Goal: Task Accomplishment & Management: Manage account settings

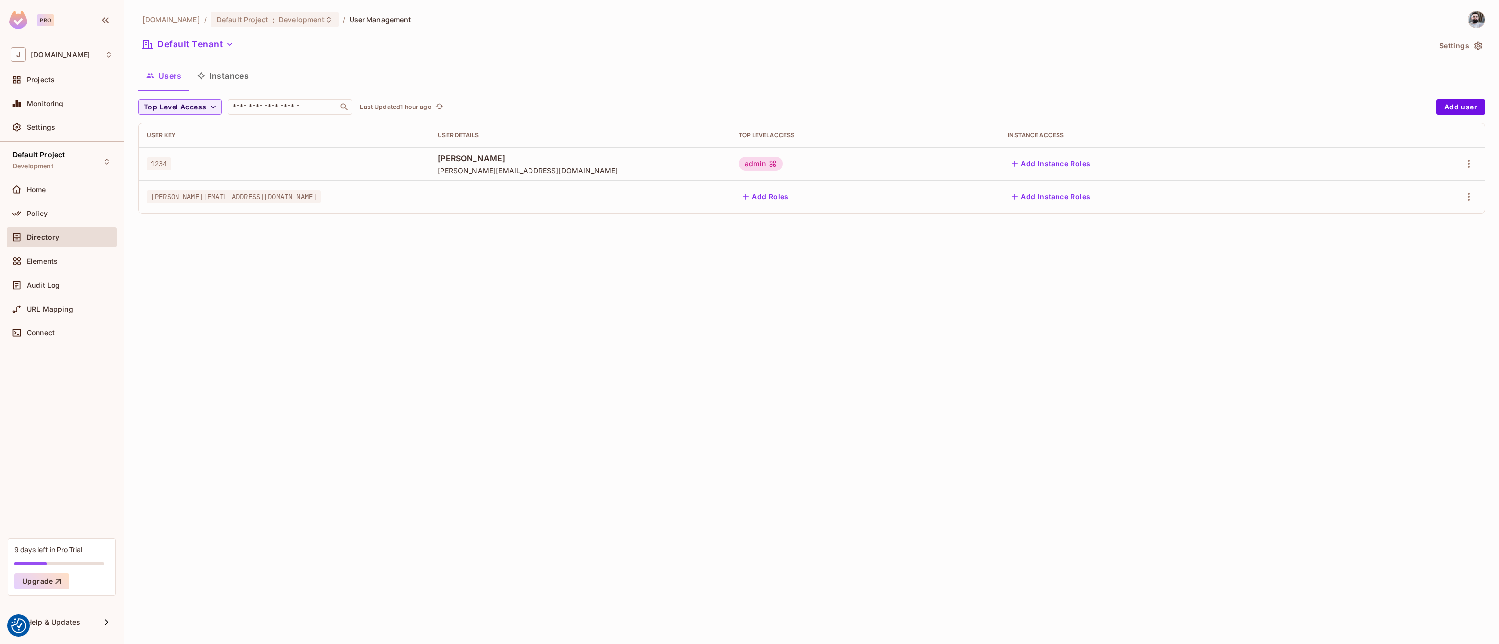
click at [381, 263] on div "[DOMAIN_NAME] / Default Project : Development / User Management Default Tenant …" at bounding box center [811, 322] width 1375 height 644
click at [1471, 198] on icon "button" at bounding box center [1469, 196] width 12 height 12
click at [1425, 242] on div "Edit Attributes" at bounding box center [1434, 241] width 49 height 10
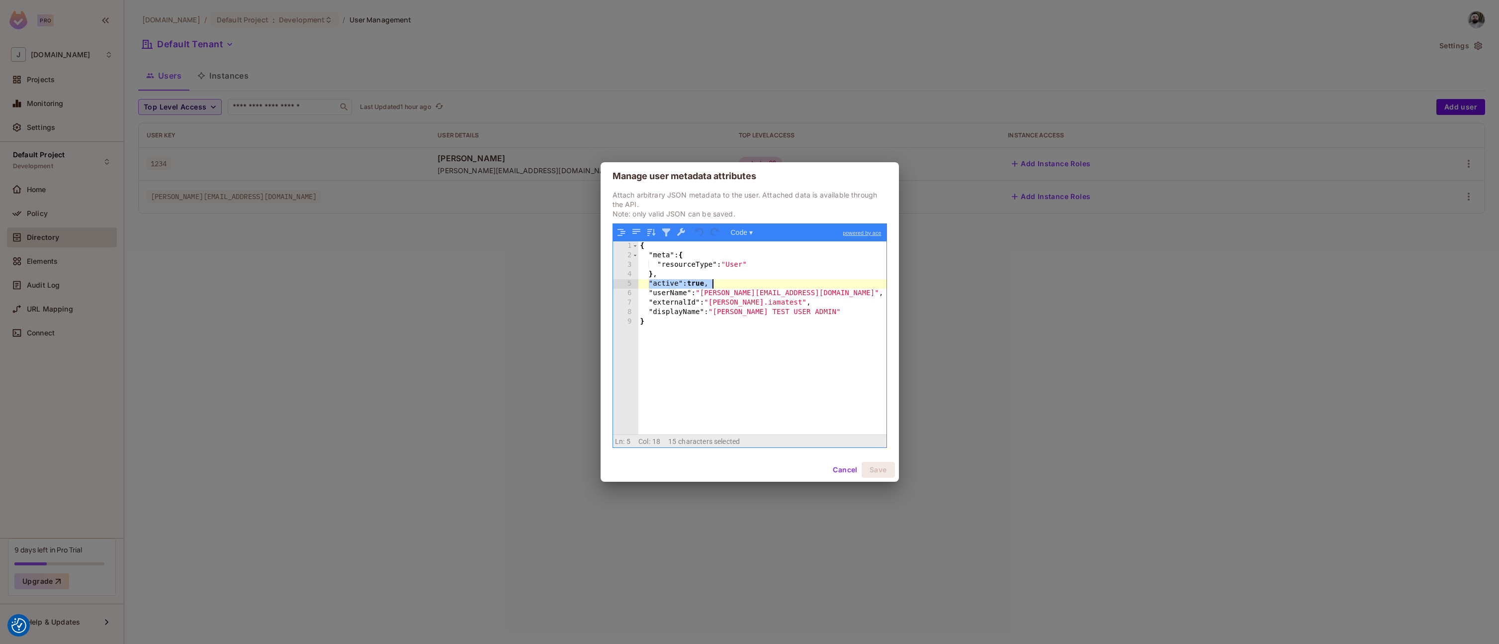
drag, startPoint x: 651, startPoint y: 283, endPoint x: 750, endPoint y: 283, distance: 99.0
click at [750, 283] on div "{ "meta" : { "resourceType" : "User" } , "active" : true , "userName" : "[PERSO…" at bounding box center [763, 347] width 248 height 212
drag, startPoint x: 647, startPoint y: 289, endPoint x: 894, endPoint y: 293, distance: 246.7
click at [894, 293] on div "Attach arbitrary JSON metadata to the user. Attached data is available through …" at bounding box center [750, 324] width 298 height 268
drag, startPoint x: 650, startPoint y: 301, endPoint x: 807, endPoint y: 300, distance: 157.2
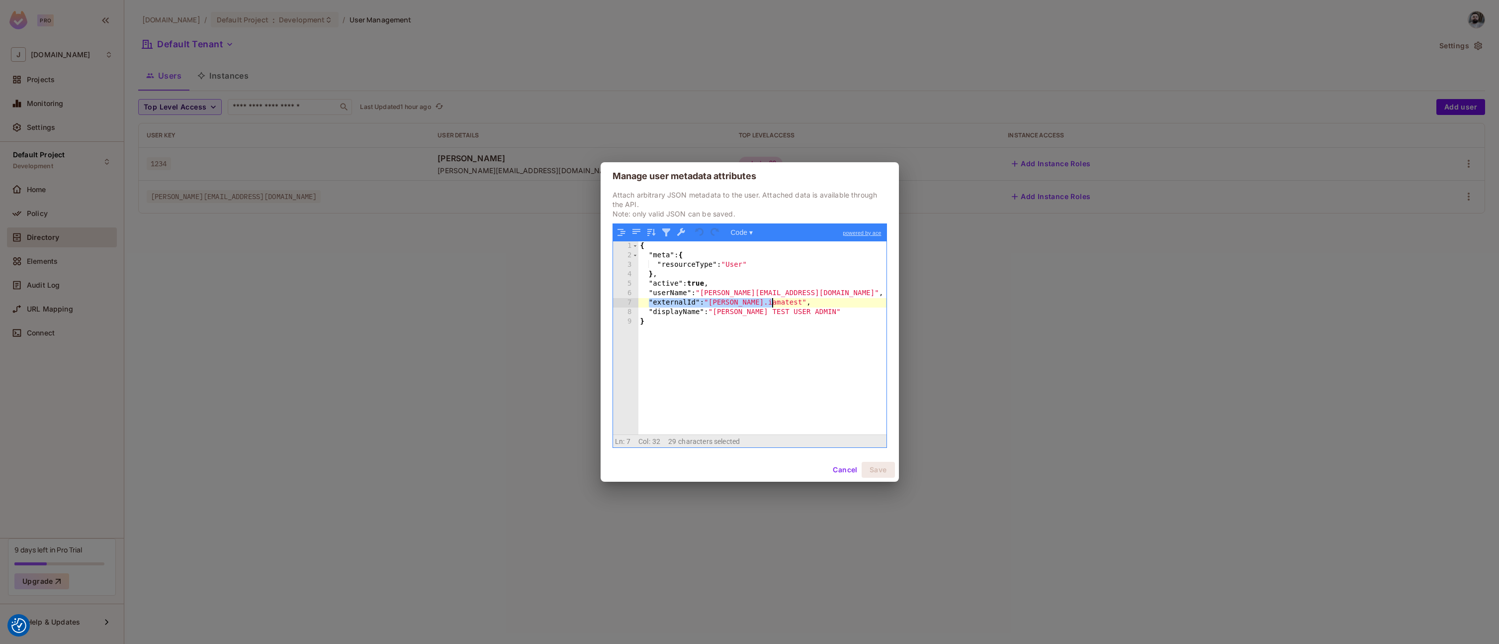
click at [807, 300] on div "{ "meta" : { "resourceType" : "User" } , "active" : true , "userName" : "[PERSO…" at bounding box center [763, 347] width 248 height 212
click at [477, 335] on div "Manage user metadata attributes Attach arbitrary JSON metadata to the user. Att…" at bounding box center [749, 322] width 1499 height 644
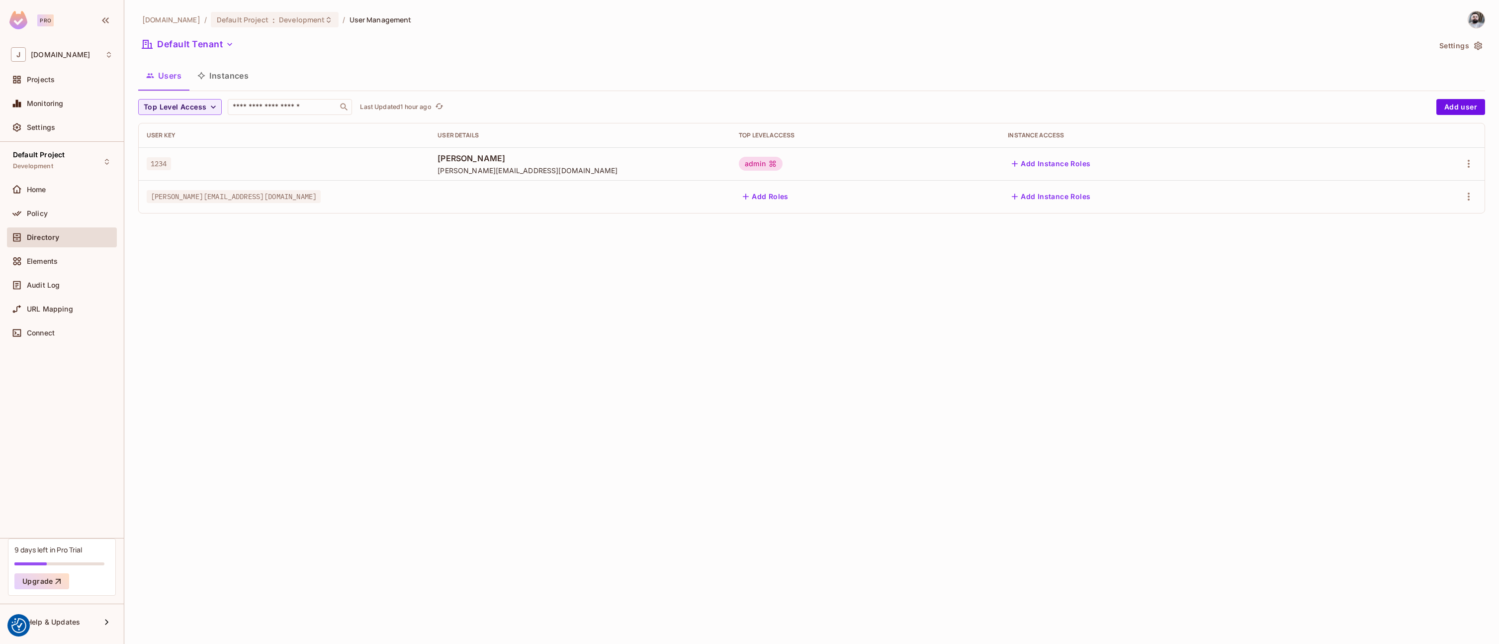
click at [549, 196] on div at bounding box center [580, 196] width 285 height 2
drag, startPoint x: 588, startPoint y: 180, endPoint x: 622, endPoint y: 181, distance: 34.3
click at [622, 181] on tbody "1234 Sam Example sam@example.com admin Add Instance Roles sam.iamatest@premier-…" at bounding box center [812, 180] width 1346 height 66
click at [607, 197] on td at bounding box center [580, 196] width 301 height 33
drag, startPoint x: 517, startPoint y: 174, endPoint x: 599, endPoint y: 173, distance: 82.6
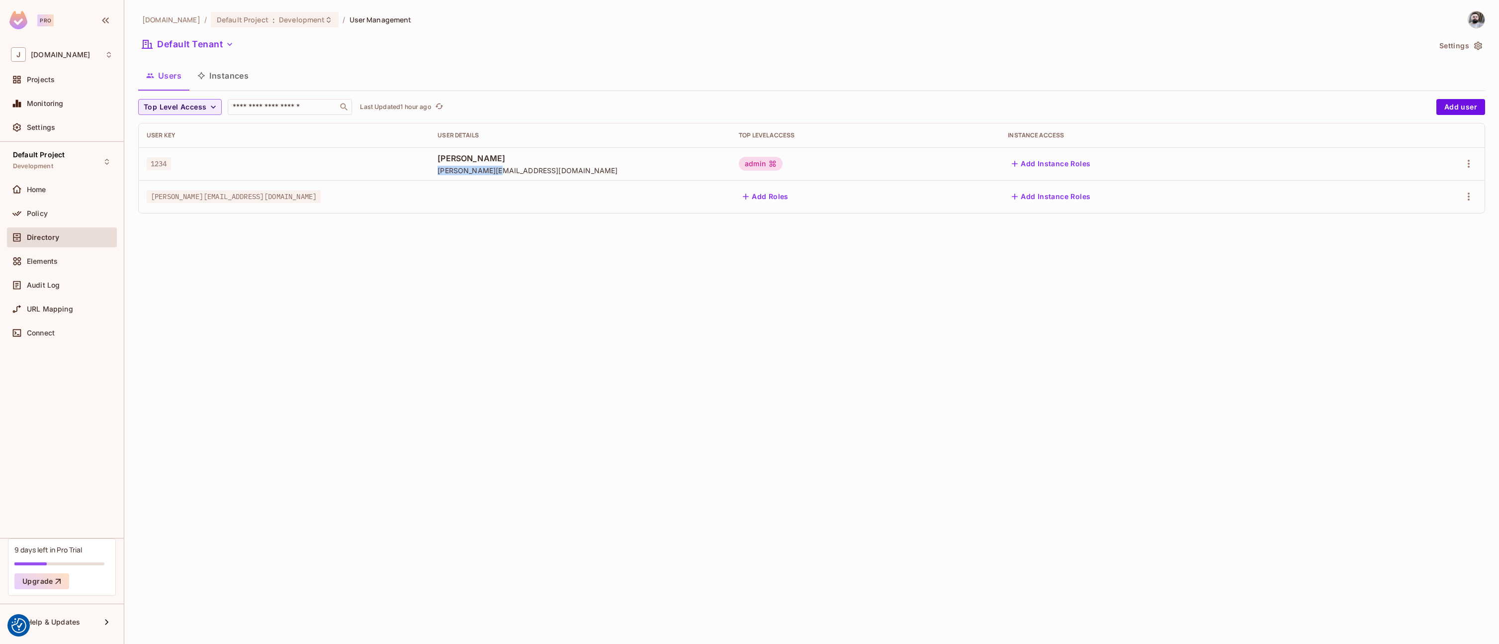
click at [600, 173] on span "[PERSON_NAME][EMAIL_ADDRESS][DOMAIN_NAME]" at bounding box center [580, 170] width 285 height 9
drag, startPoint x: 592, startPoint y: 184, endPoint x: 930, endPoint y: 197, distance: 338.4
click at [592, 184] on td at bounding box center [580, 196] width 301 height 33
click at [1465, 198] on icon "button" at bounding box center [1469, 196] width 12 height 12
click at [1400, 225] on div "Edit" at bounding box center [1408, 219] width 36 height 16
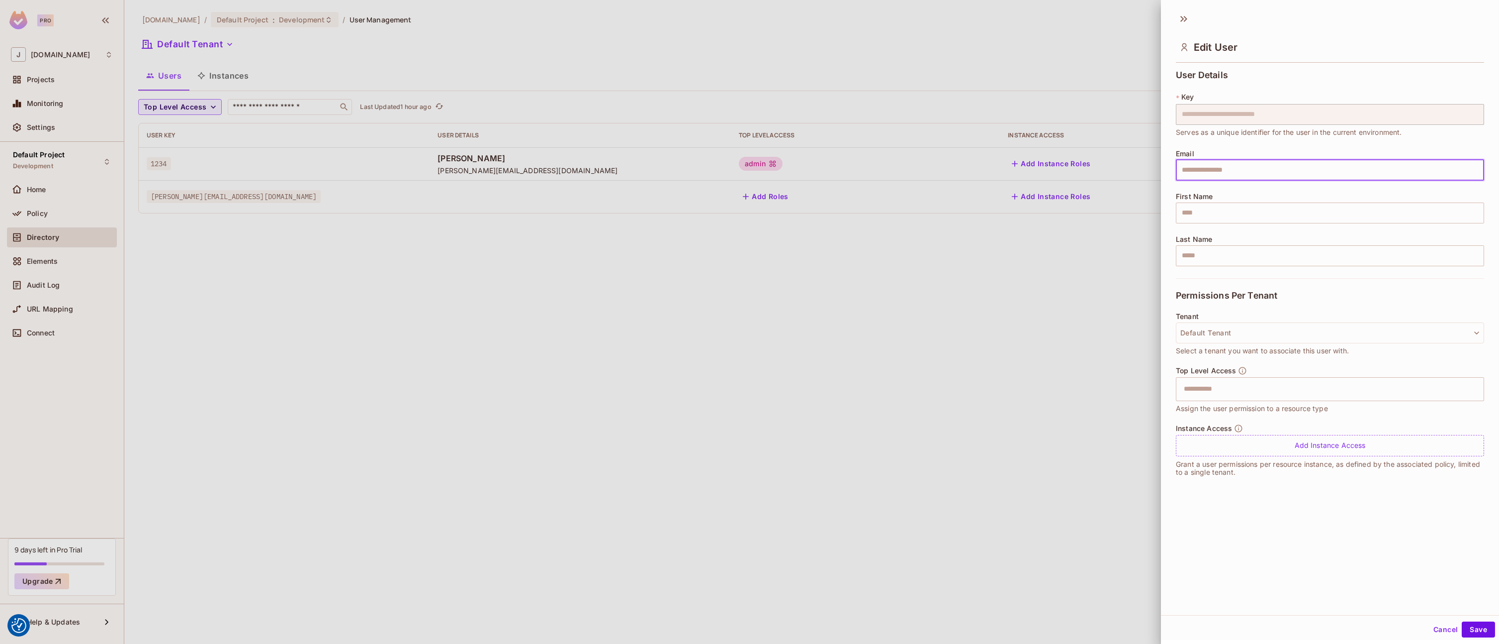
drag, startPoint x: 1207, startPoint y: 171, endPoint x: 1206, endPoint y: 182, distance: 10.5
click at [1207, 171] on input "text" at bounding box center [1330, 170] width 308 height 21
click at [1207, 223] on input "text" at bounding box center [1330, 212] width 308 height 21
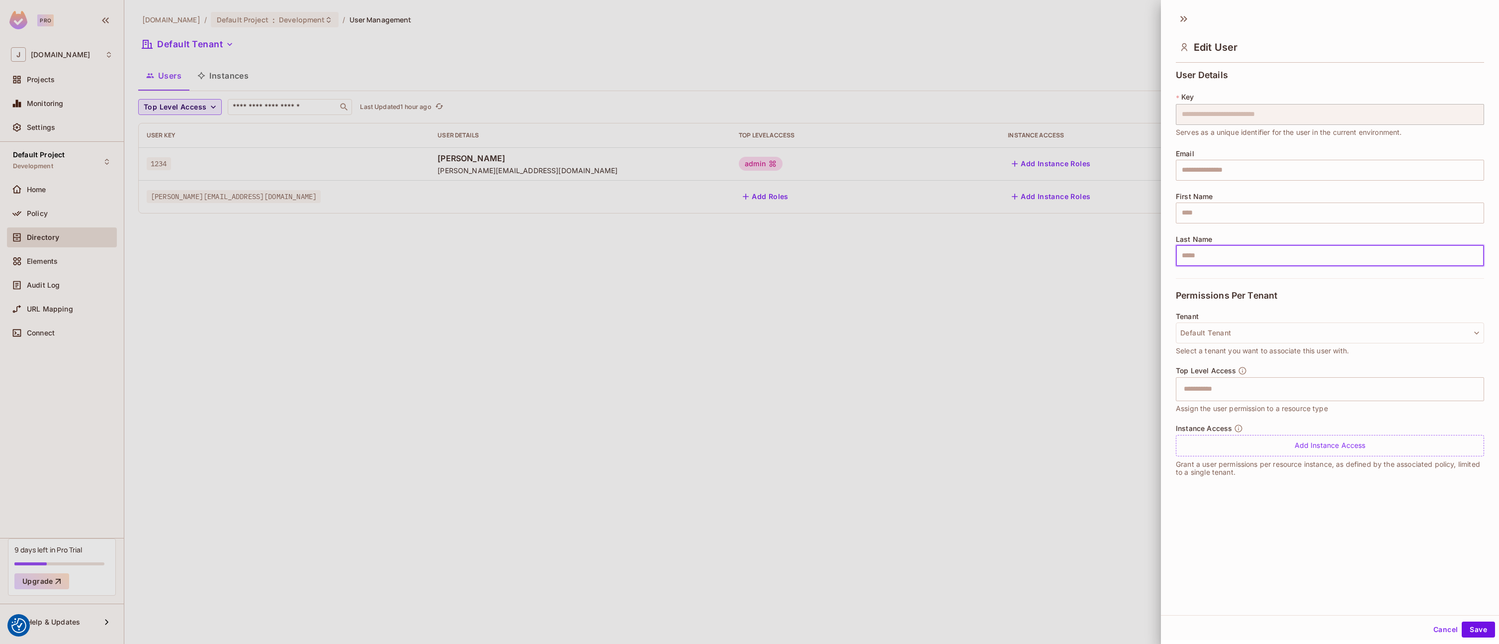
drag, startPoint x: 1197, startPoint y: 251, endPoint x: 1174, endPoint y: 276, distance: 33.5
click at [1197, 251] on input "text" at bounding box center [1330, 255] width 308 height 21
click at [1181, 15] on icon at bounding box center [1184, 19] width 16 height 16
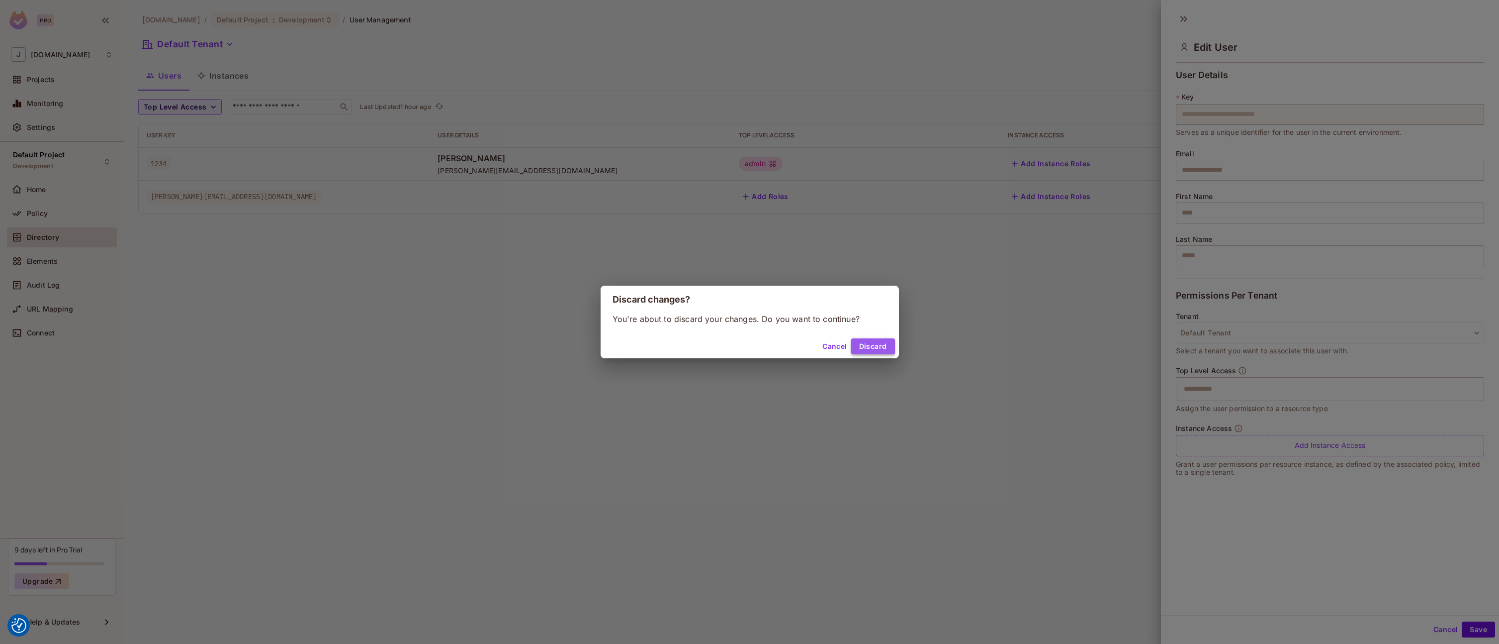
click at [870, 352] on button "Discard" at bounding box center [873, 346] width 44 height 16
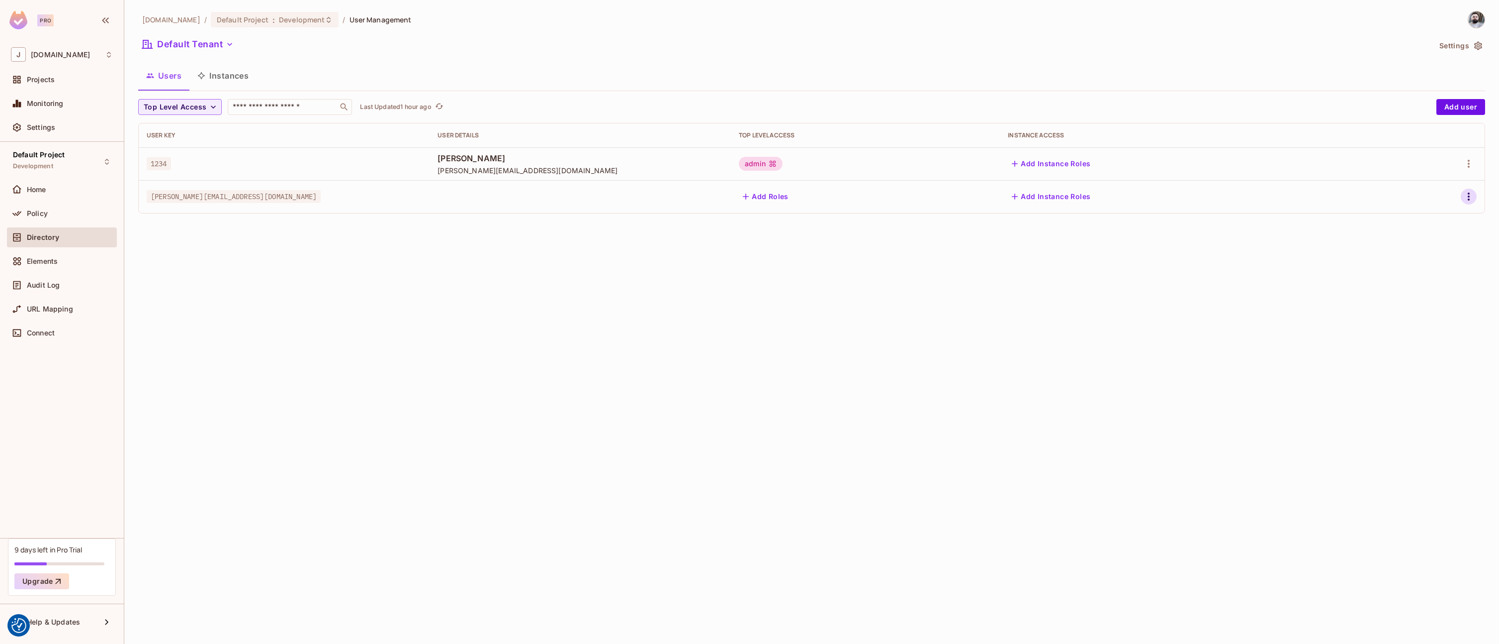
click at [1467, 198] on icon "button" at bounding box center [1469, 196] width 12 height 12
click at [1426, 242] on div "Edit Attributes" at bounding box center [1434, 241] width 49 height 10
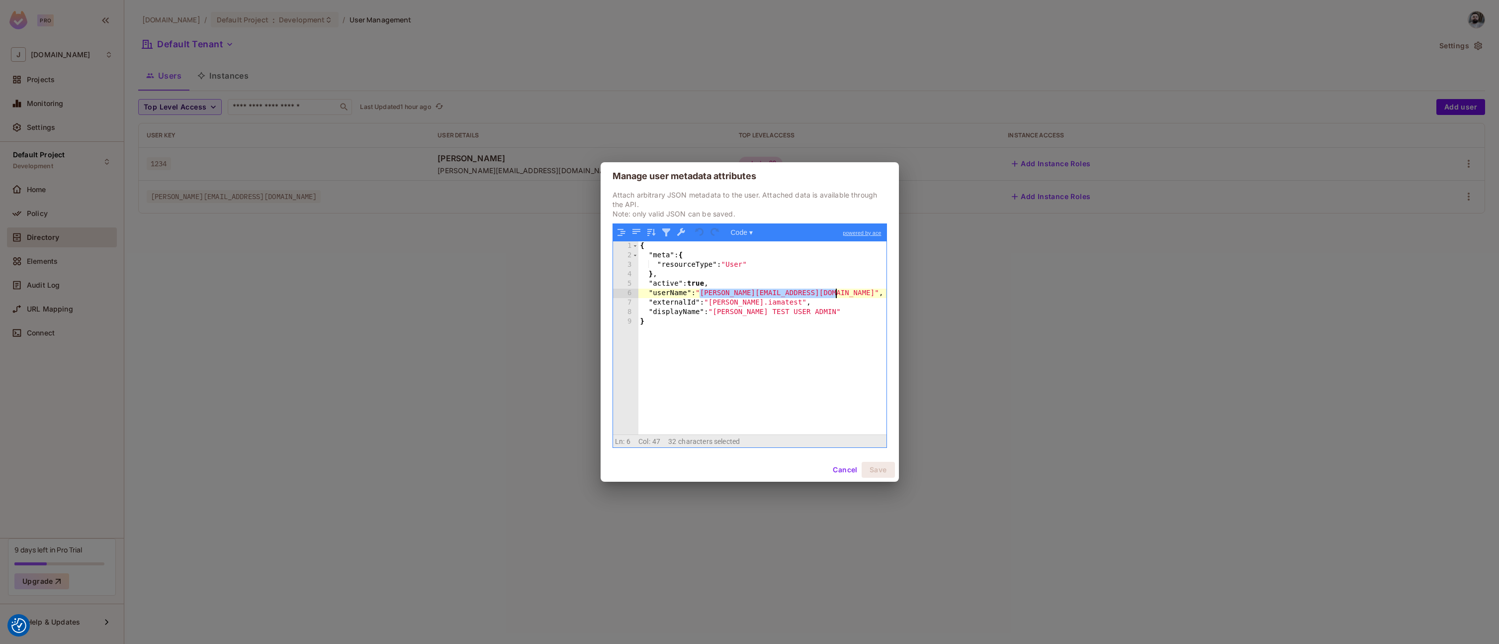
drag, startPoint x: 784, startPoint y: 292, endPoint x: 895, endPoint y: 294, distance: 110.4
click at [895, 294] on div "Attach arbitrary JSON metadata to the user. Attached data is available through …" at bounding box center [750, 324] width 298 height 268
click at [835, 466] on button "Cancel" at bounding box center [845, 470] width 32 height 16
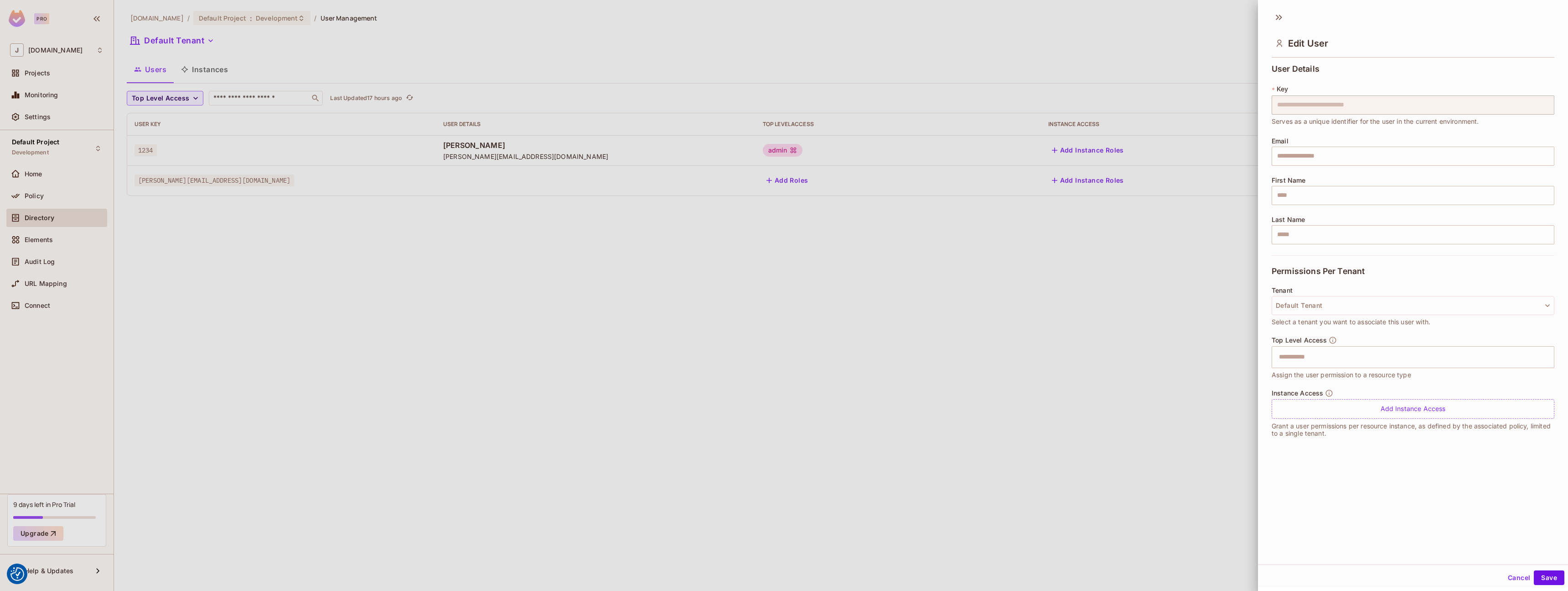
click at [1229, 94] on div "**********" at bounding box center [784, 296] width 1568 height 591
click at [1174, 240] on div at bounding box center [784, 296] width 1568 height 591
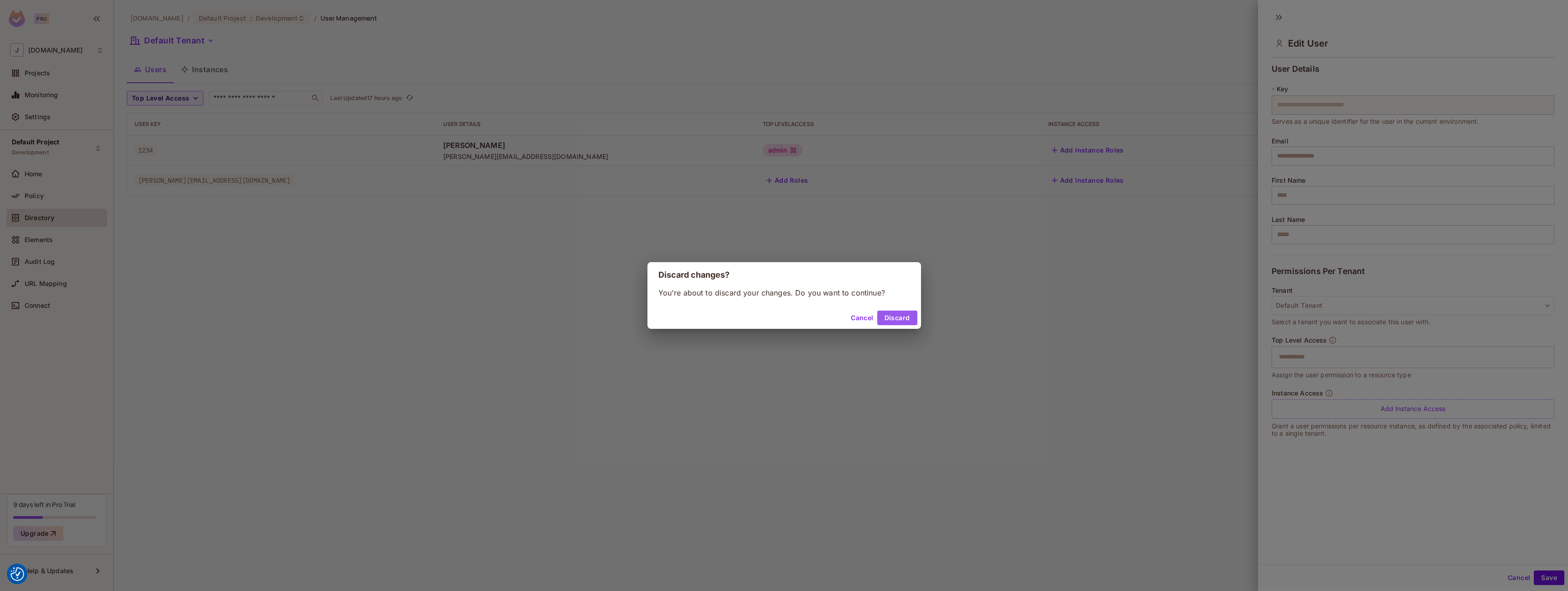
drag, startPoint x: 897, startPoint y: 313, endPoint x: 1047, endPoint y: 290, distance: 151.8
click at [899, 312] on button "Discard" at bounding box center [898, 318] width 40 height 15
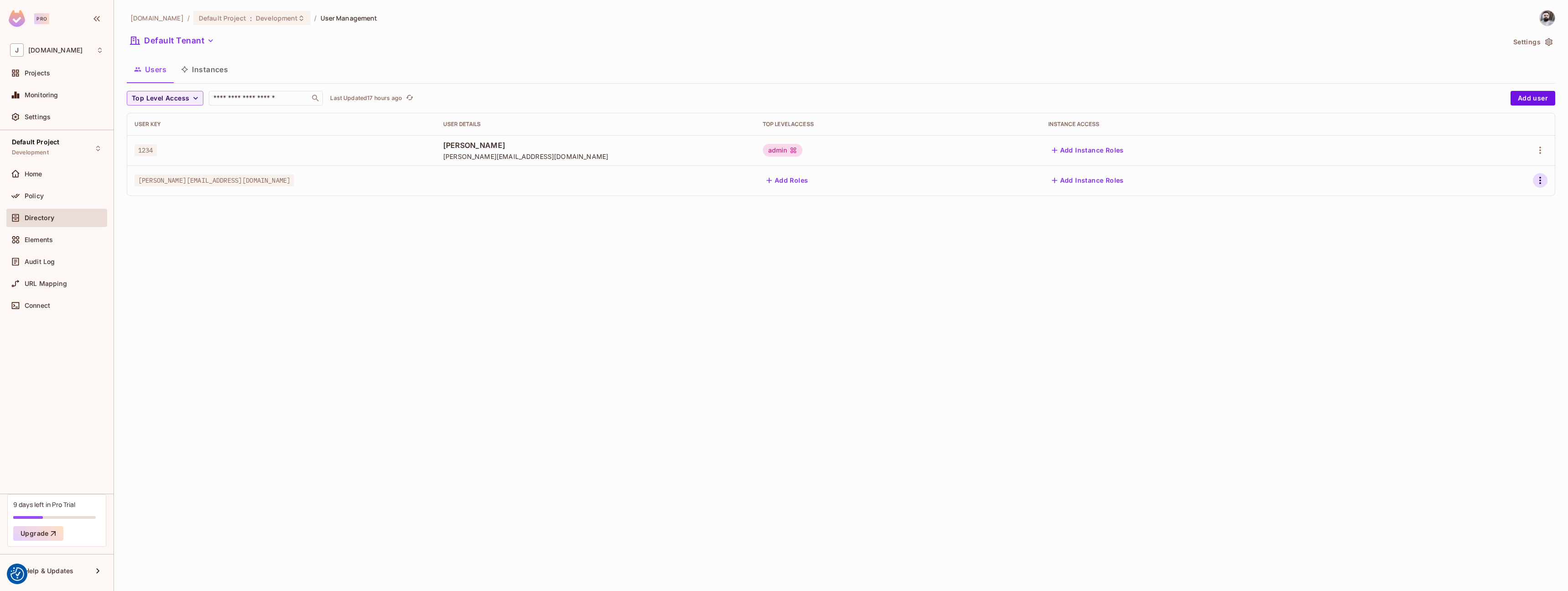
click at [1538, 177] on icon "button" at bounding box center [1540, 180] width 11 height 11
click at [1487, 215] on span "Edit Attributes" at bounding box center [1508, 221] width 50 height 15
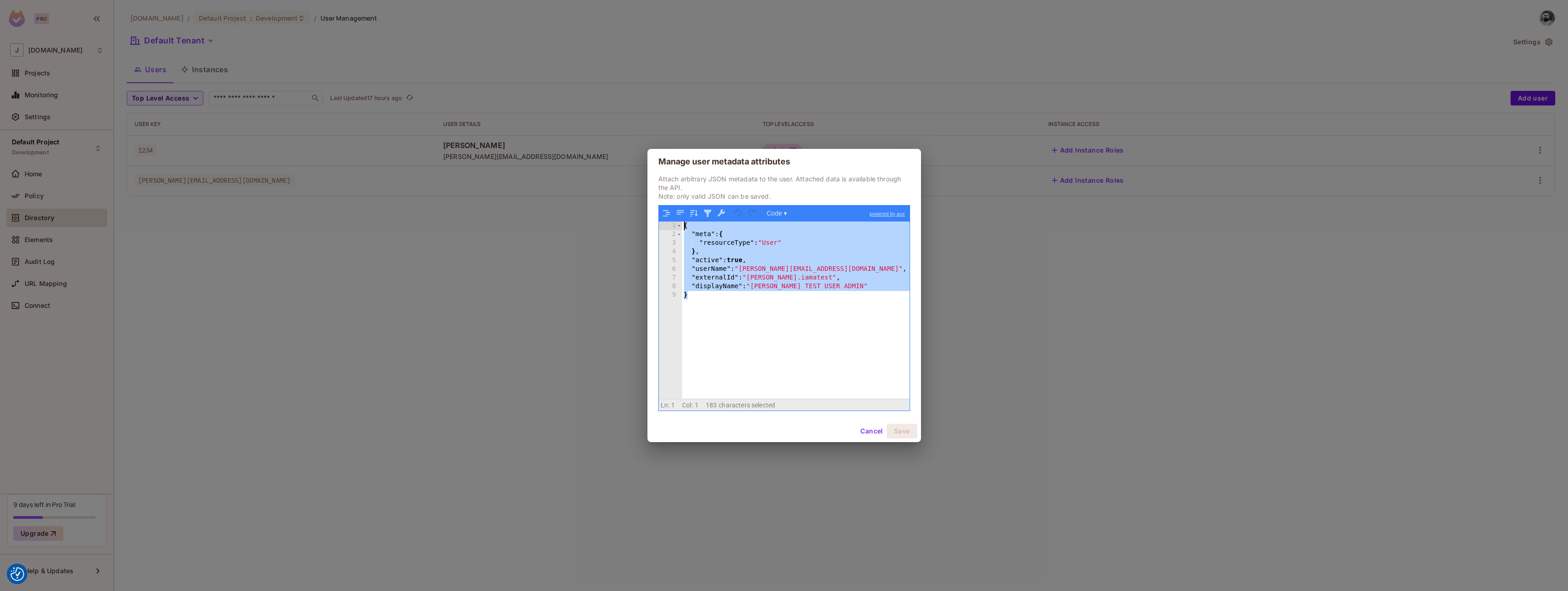
drag, startPoint x: 776, startPoint y: 342, endPoint x: 593, endPoint y: 135, distance: 276.3
click at [595, 137] on div "Manage user metadata attributes Attach arbitrary JSON metadata to the user. Att…" at bounding box center [784, 296] width 1568 height 591
click at [757, 269] on div "{ "meta" : { "resourceType" : "User" } , "active" : true , "userName" : "[PERSO…" at bounding box center [796, 318] width 227 height 195
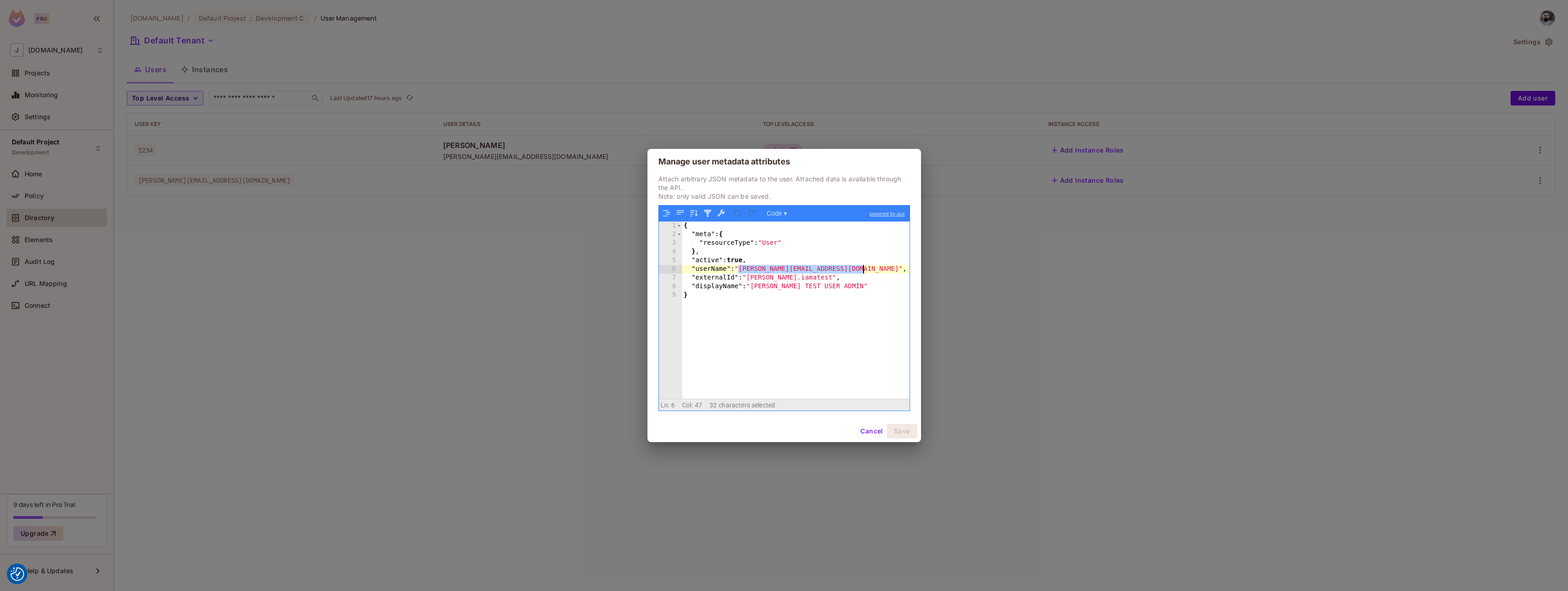
drag, startPoint x: 739, startPoint y: 270, endPoint x: 922, endPoint y: 268, distance: 183.0
click at [922, 268] on div "Manage user metadata attributes Attach arbitrary JSON metadata to the user. Att…" at bounding box center [784, 296] width 1568 height 591
drag, startPoint x: 749, startPoint y: 276, endPoint x: 907, endPoint y: 279, distance: 158.0
click at [907, 279] on div "{ "meta" : { "resourceType" : "User" } , "active" : true , "userName" : "[PERSO…" at bounding box center [796, 318] width 227 height 195
drag, startPoint x: 743, startPoint y: 270, endPoint x: 786, endPoint y: 269, distance: 43.0
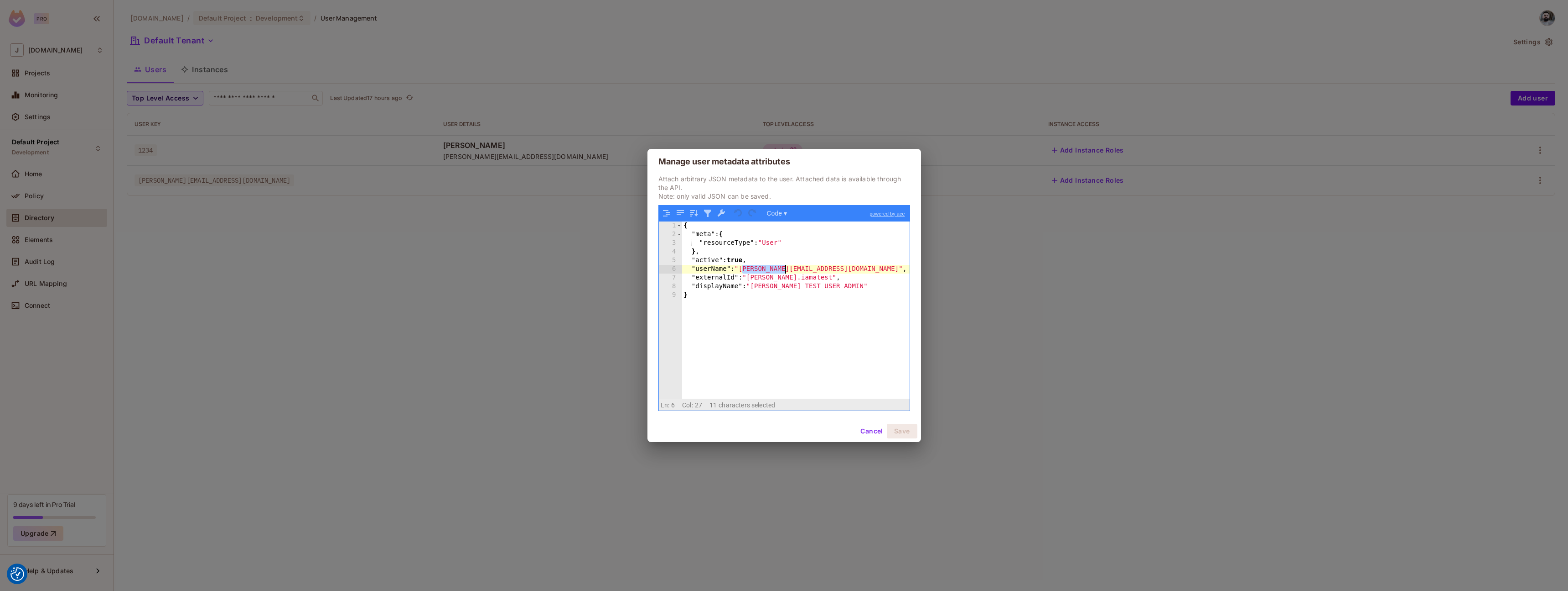
click at [786, 269] on div "{ "meta" : { "resourceType" : "User" } , "active" : true , "userName" : "[PERSO…" at bounding box center [796, 318] width 227 height 195
drag, startPoint x: 867, startPoint y: 429, endPoint x: 706, endPoint y: 399, distance: 163.8
click at [867, 429] on button "Cancel" at bounding box center [871, 431] width 29 height 15
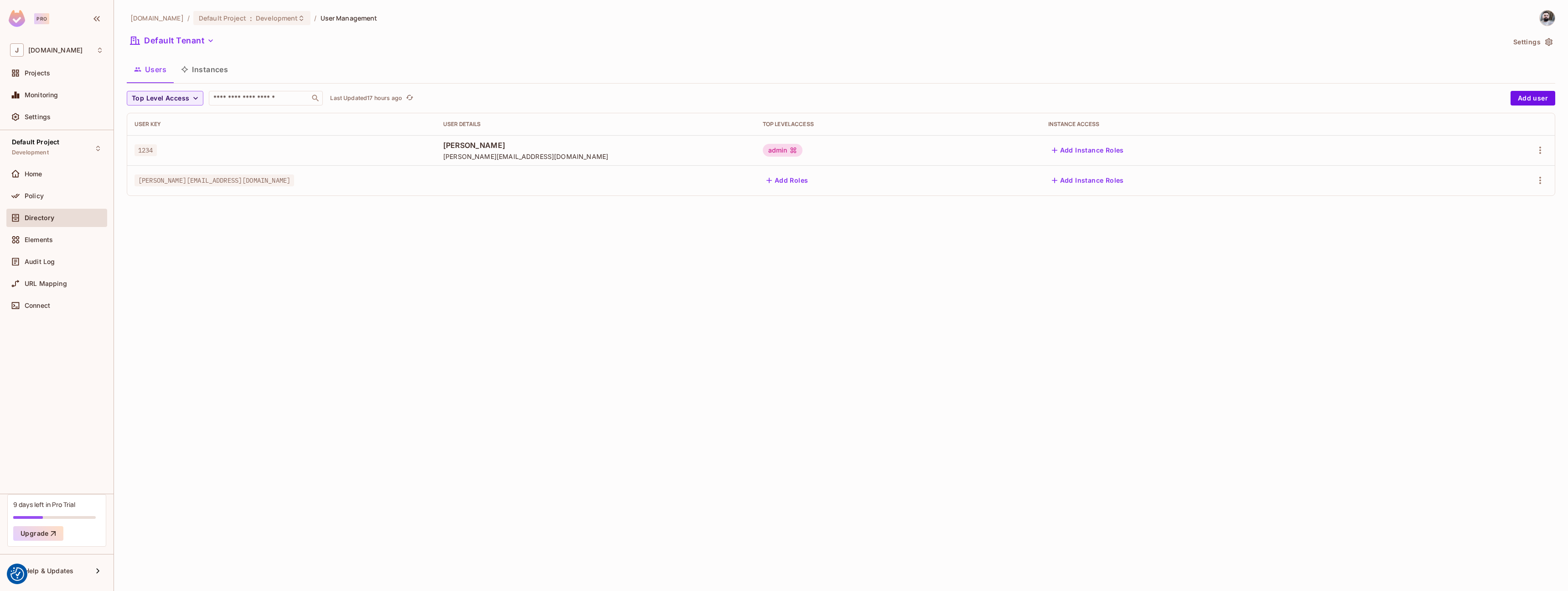
click at [1550, 176] on td at bounding box center [1494, 180] width 122 height 30
click at [1547, 183] on div at bounding box center [1494, 180] width 107 height 15
click at [1545, 184] on icon "button" at bounding box center [1540, 180] width 11 height 11
click at [1493, 205] on div "Edit" at bounding box center [1492, 201] width 12 height 9
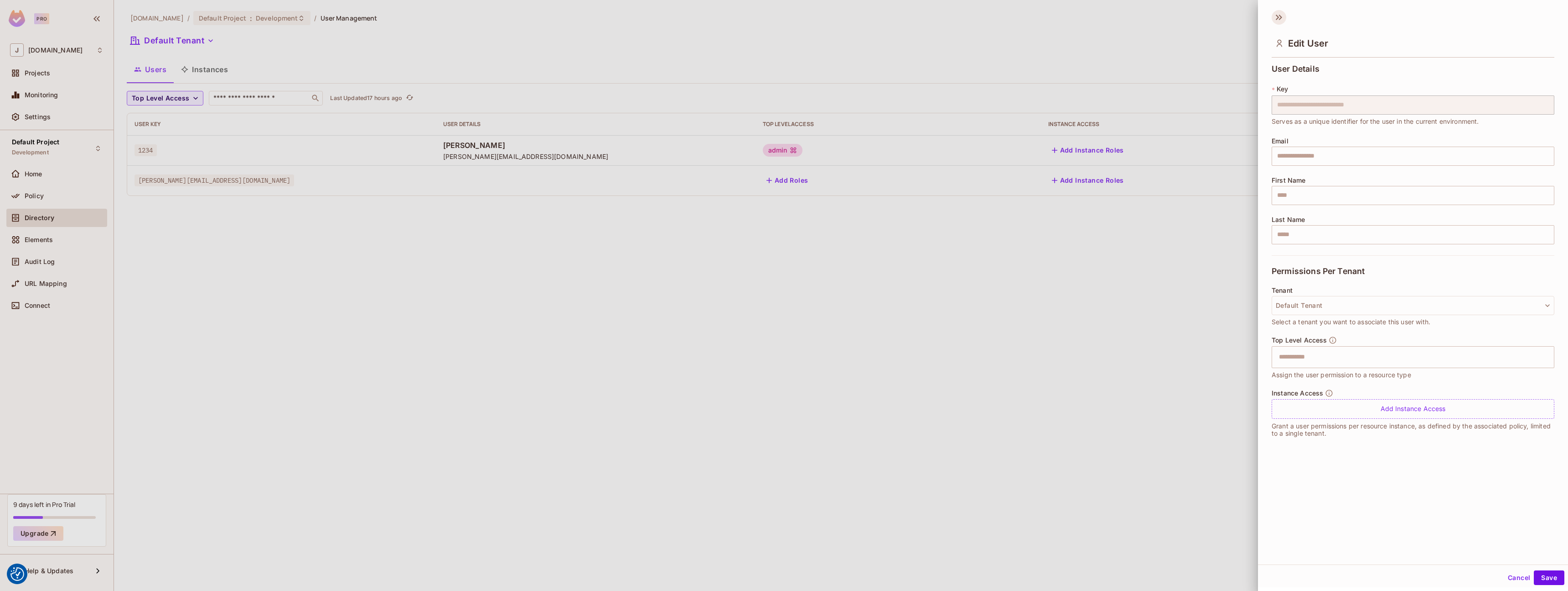
click at [1278, 15] on icon at bounding box center [1279, 17] width 15 height 15
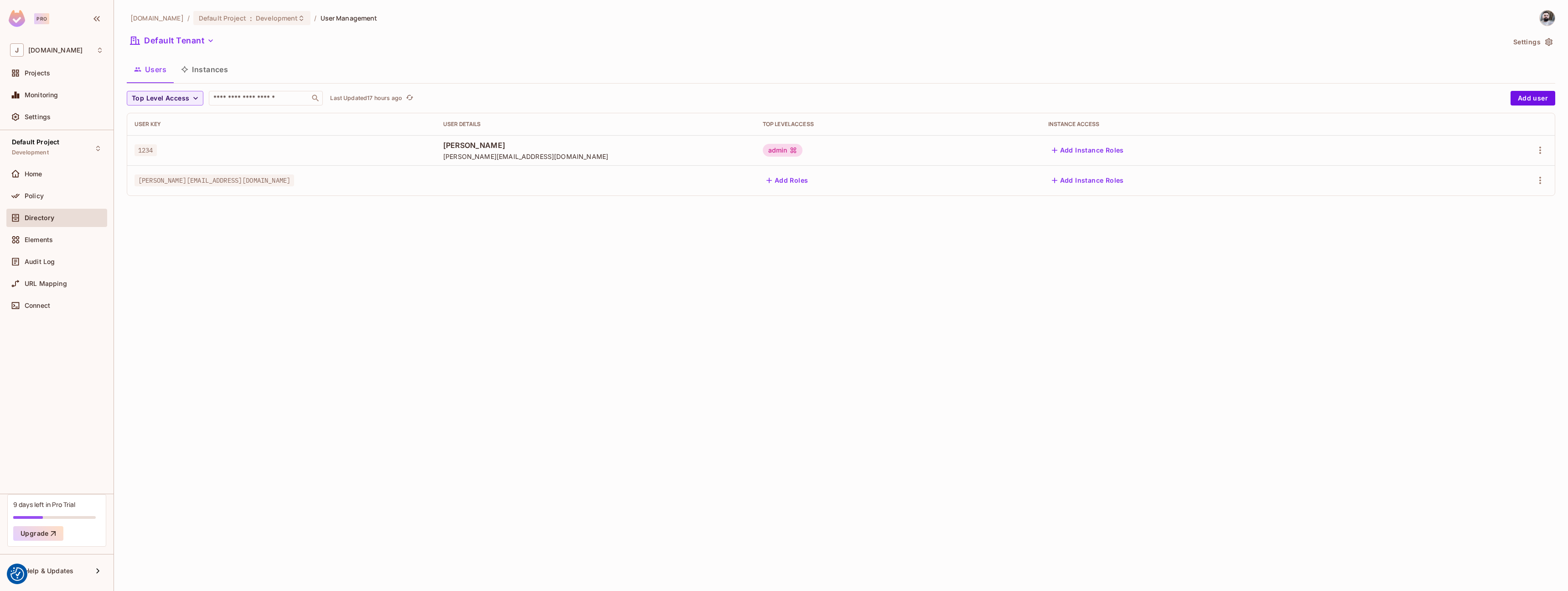
click at [410, 334] on div "[DOMAIN_NAME] / Default Project : Development / User Management Default Tenant …" at bounding box center [841, 296] width 1454 height 591
drag, startPoint x: 536, startPoint y: 157, endPoint x: 582, endPoint y: 156, distance: 46.0
click at [582, 156] on span "[PERSON_NAME][EMAIL_ADDRESS][DOMAIN_NAME]" at bounding box center [595, 156] width 305 height 8
drag, startPoint x: 135, startPoint y: 181, endPoint x: 265, endPoint y: 180, distance: 130.0
click at [265, 180] on div "[PERSON_NAME][EMAIL_ADDRESS][DOMAIN_NAME]" at bounding box center [282, 180] width 294 height 9
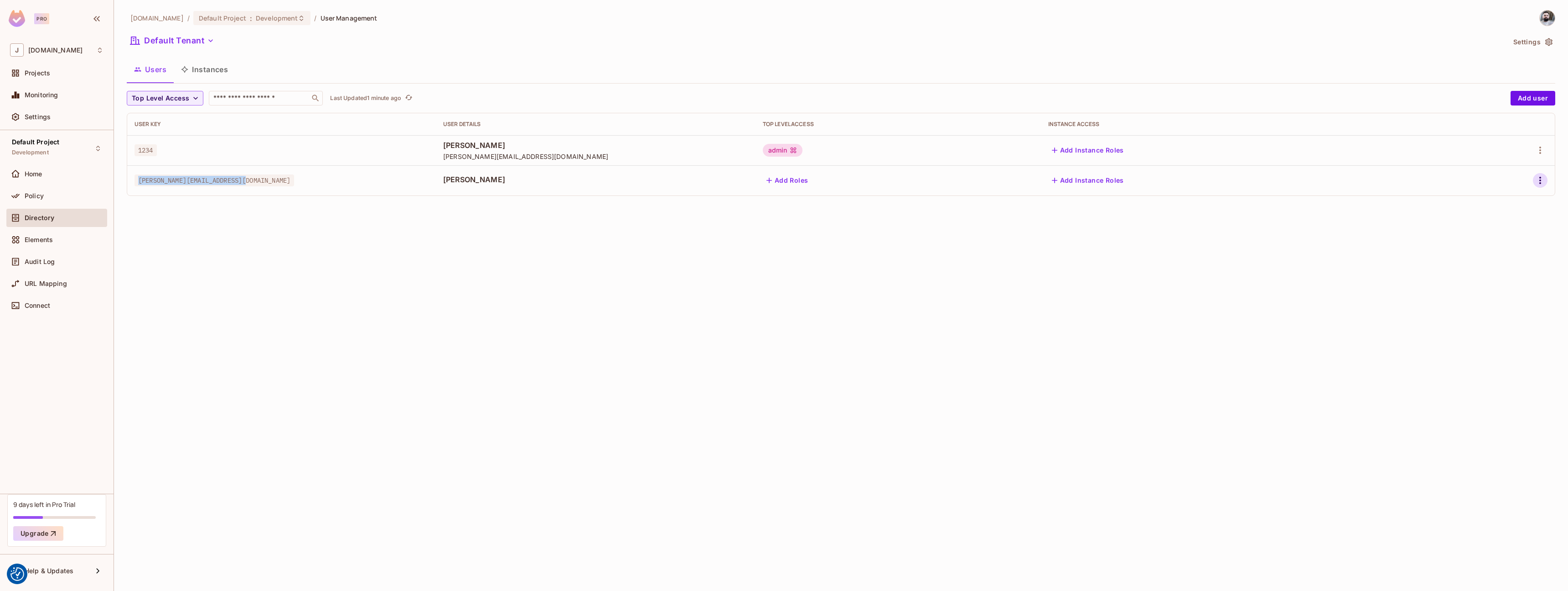
click at [1540, 178] on icon "button" at bounding box center [1540, 180] width 11 height 11
click at [1498, 203] on span "Edit" at bounding box center [1492, 201] width 17 height 15
click at [1541, 179] on icon "button" at bounding box center [1540, 180] width 11 height 11
click at [1518, 216] on span "Edit Attributes" at bounding box center [1508, 221] width 50 height 15
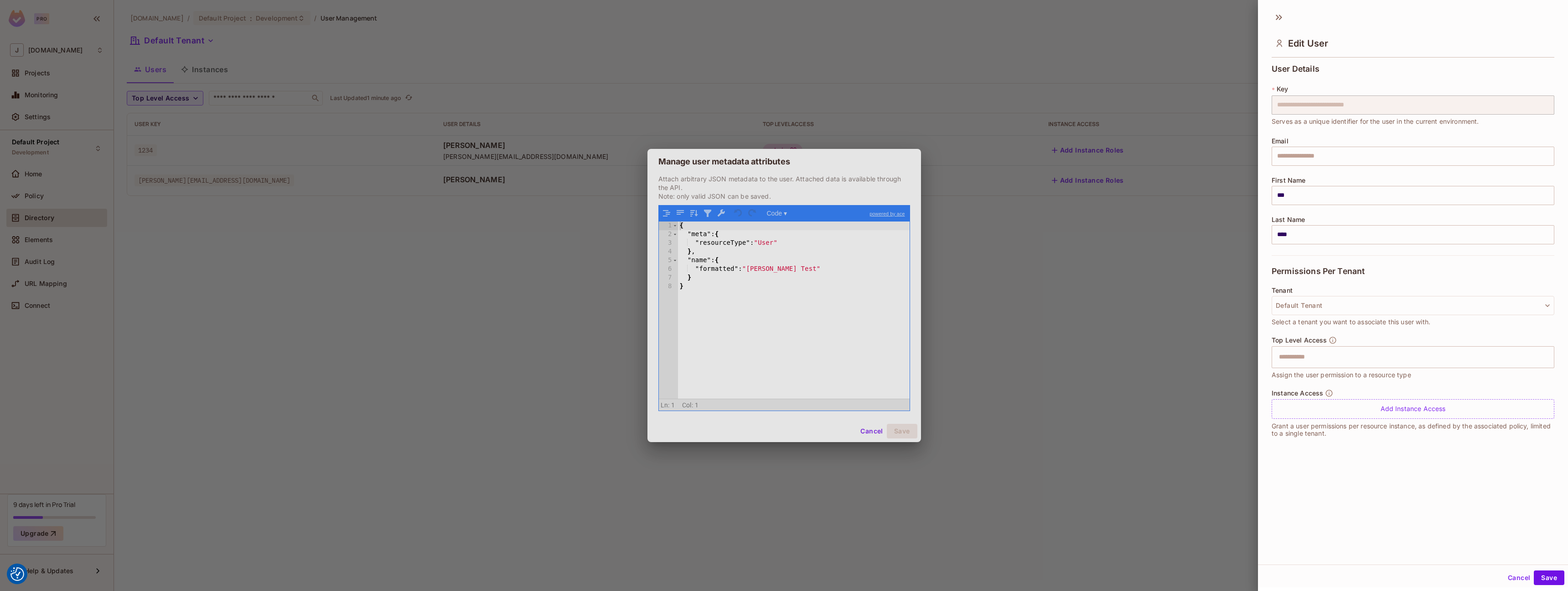
click at [1215, 111] on div "**********" at bounding box center [784, 296] width 1568 height 591
click at [1270, 105] on div "**********" at bounding box center [1413, 253] width 310 height 385
click at [1341, 165] on input "text" at bounding box center [1413, 156] width 282 height 19
click at [1259, 107] on div "**********" at bounding box center [1413, 253] width 310 height 385
click at [1141, 323] on div at bounding box center [784, 296] width 1568 height 591
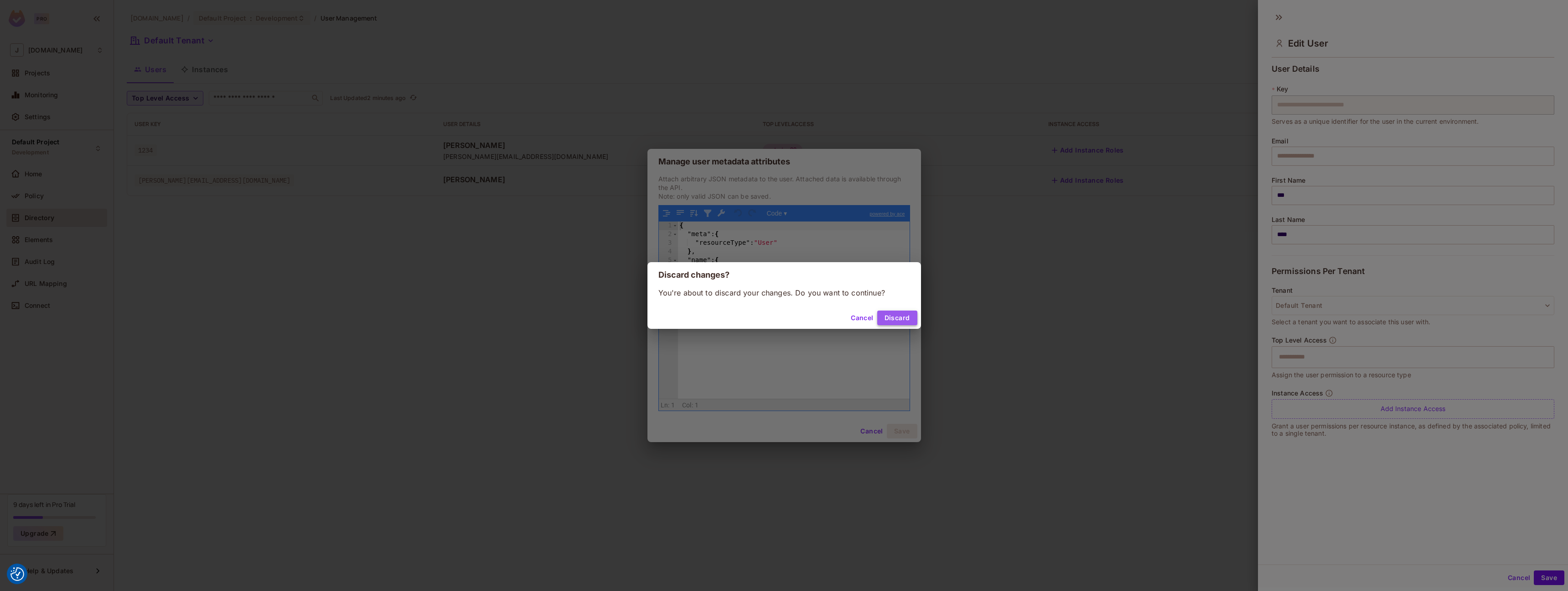
click at [900, 312] on button "Discard" at bounding box center [898, 318] width 40 height 15
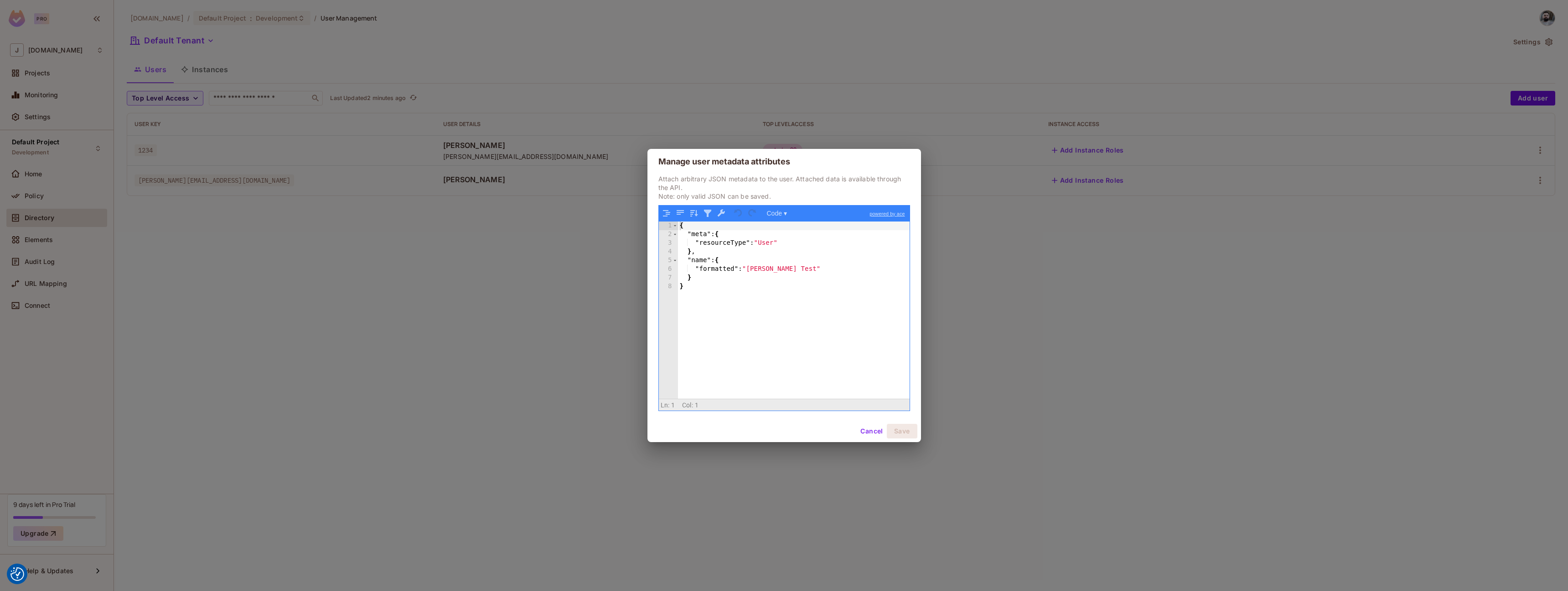
click at [870, 430] on button "Cancel" at bounding box center [871, 431] width 29 height 15
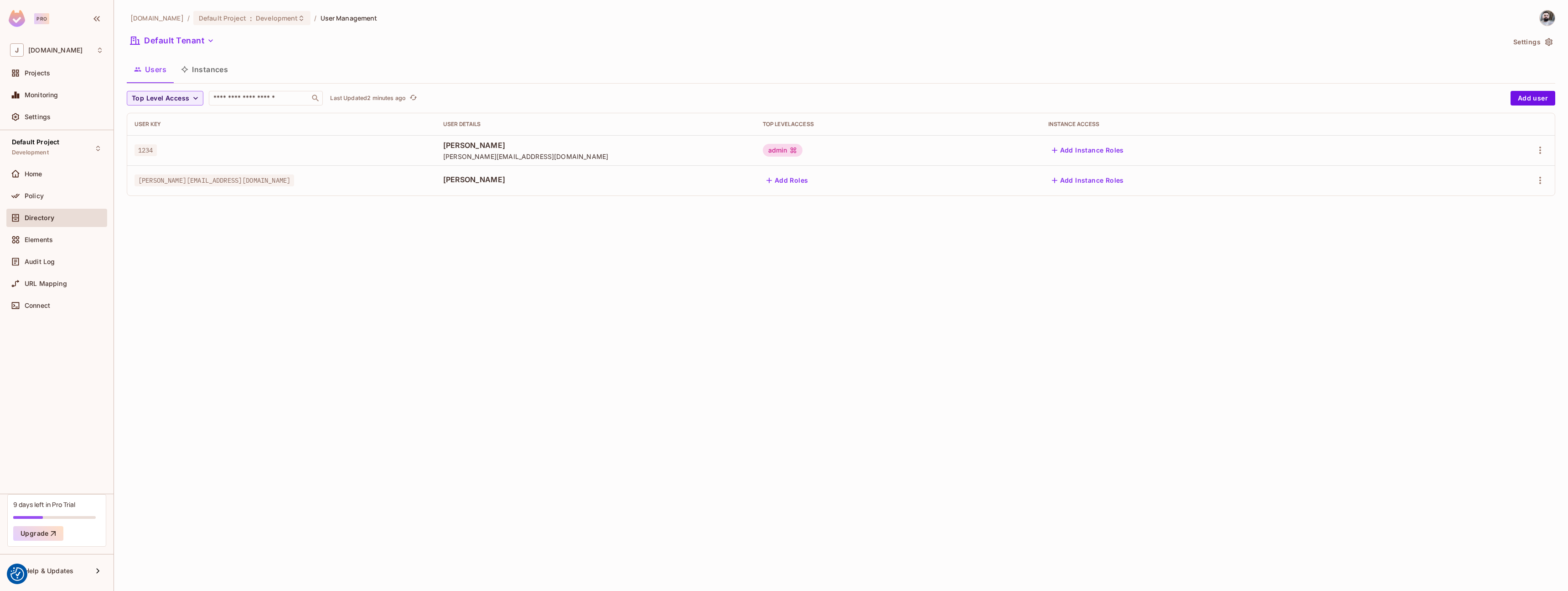
click at [1176, 326] on div "journey.travel / Default Project : Development / User Management Default Tenant…" at bounding box center [841, 296] width 1454 height 591
click at [1543, 176] on icon "button" at bounding box center [1540, 180] width 11 height 11
drag, startPoint x: 1250, startPoint y: 280, endPoint x: 1256, endPoint y: 280, distance: 6.0
click at [1250, 280] on div at bounding box center [784, 296] width 1568 height 591
